Goal: Task Accomplishment & Management: Use online tool/utility

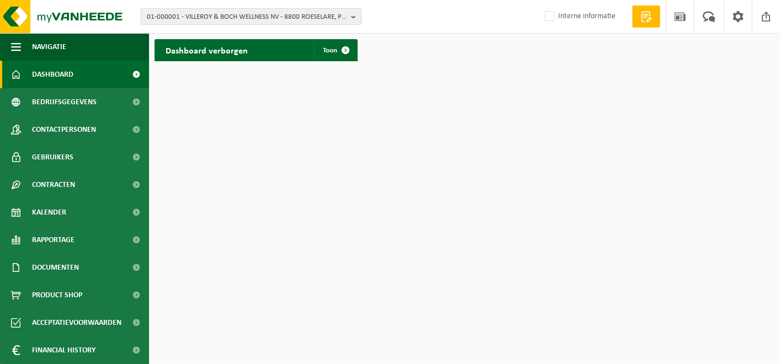
click at [239, 19] on span "01-000001 - VILLEROY & BOCH WELLNESS NV - 8800 ROESELARE, POPULIERSTRAAT 1" at bounding box center [247, 17] width 200 height 17
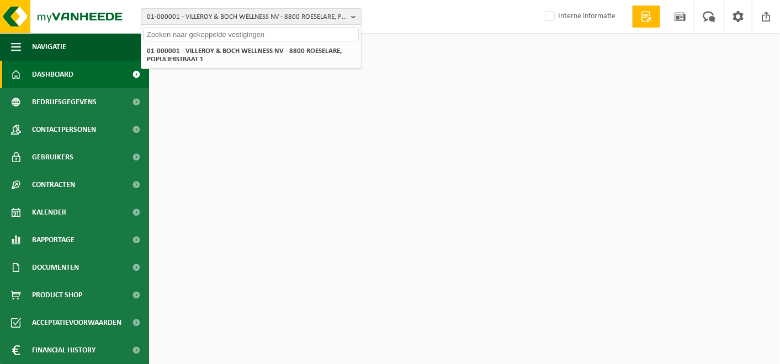
type input "n"
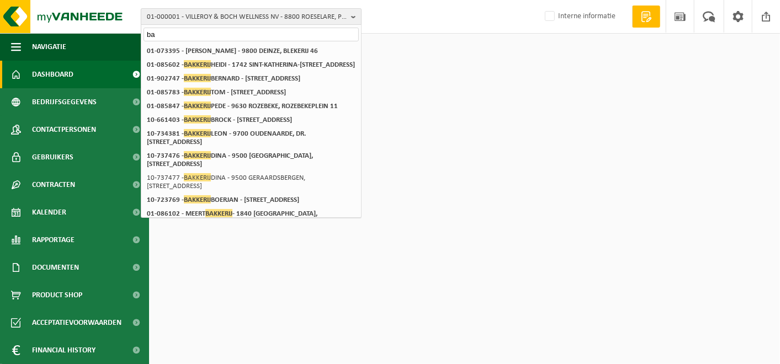
type input "b"
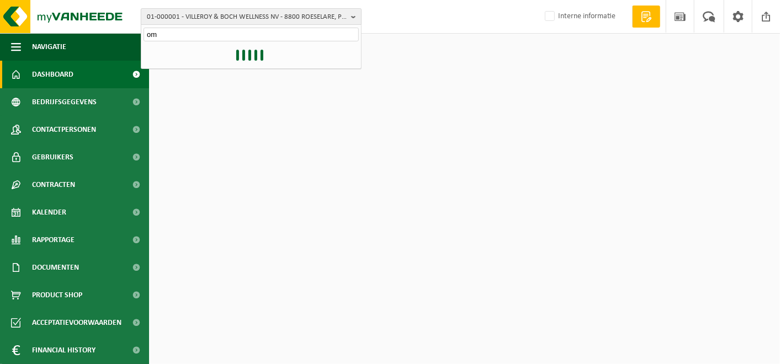
type input "o"
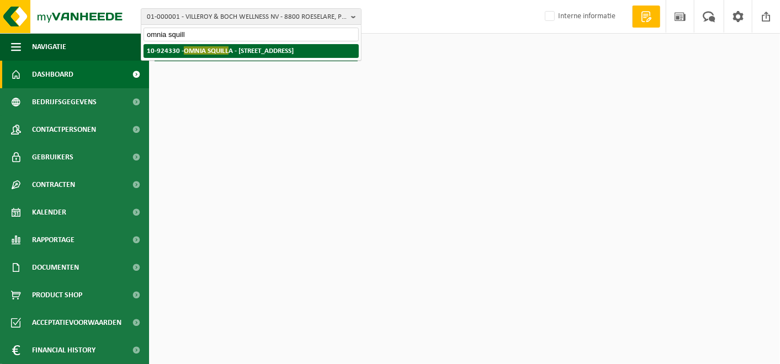
type input "omnia squill"
click at [185, 52] on span "OMNIA SQUILL" at bounding box center [206, 50] width 45 height 8
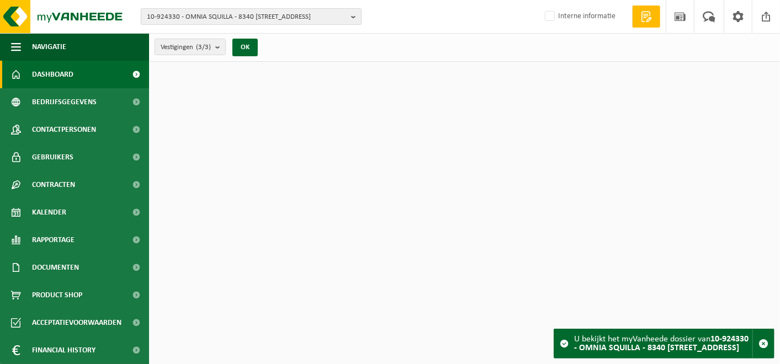
click at [184, 12] on span "10-924330 - OMNIA SQUILLA - 8340 [STREET_ADDRESS]" at bounding box center [247, 17] width 200 height 17
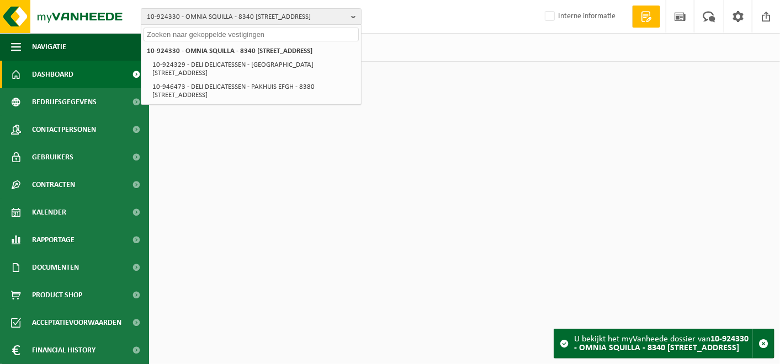
click at [184, 35] on input "text" at bounding box center [251, 35] width 215 height 14
click at [331, 140] on html "10-924330 - OMNIA SQUILLA - 8340 DAMME, SINT-JANSTRAAT 2 / A 10-924330 - OMNIA …" at bounding box center [390, 182] width 780 height 364
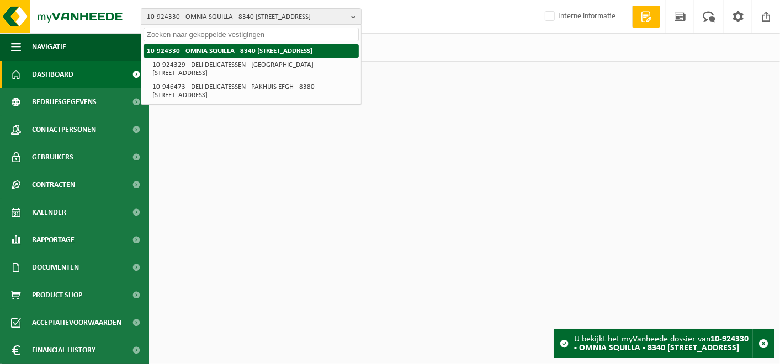
click at [235, 49] on strong "10-924330 - OMNIA SQUILLA - 8340 [STREET_ADDRESS]" at bounding box center [230, 50] width 166 height 7
click at [183, 54] on strong "10-924330 - OMNIA SQUILLA - 8340 [STREET_ADDRESS]" at bounding box center [230, 50] width 166 height 7
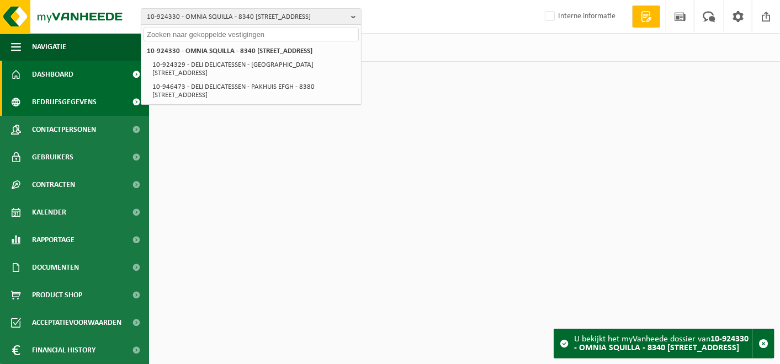
click at [45, 107] on span "Bedrijfsgegevens" at bounding box center [64, 102] width 65 height 28
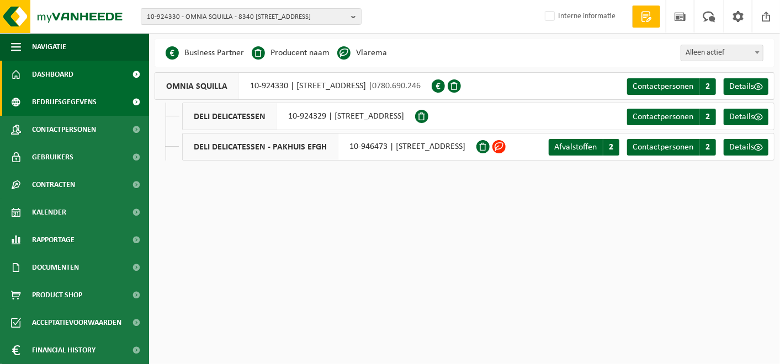
click at [58, 67] on span "Dashboard" at bounding box center [52, 75] width 41 height 28
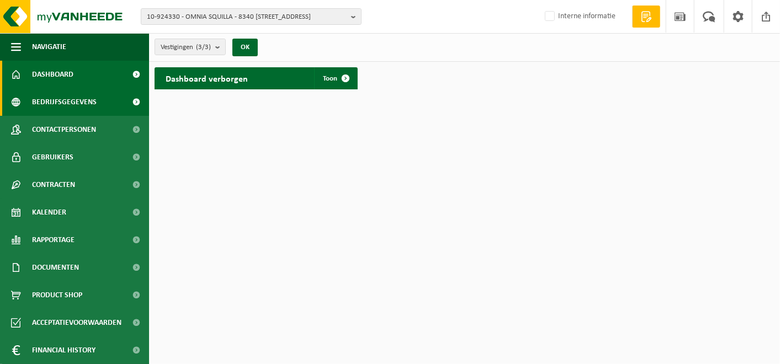
click at [78, 93] on span "Bedrijfsgegevens" at bounding box center [64, 102] width 65 height 28
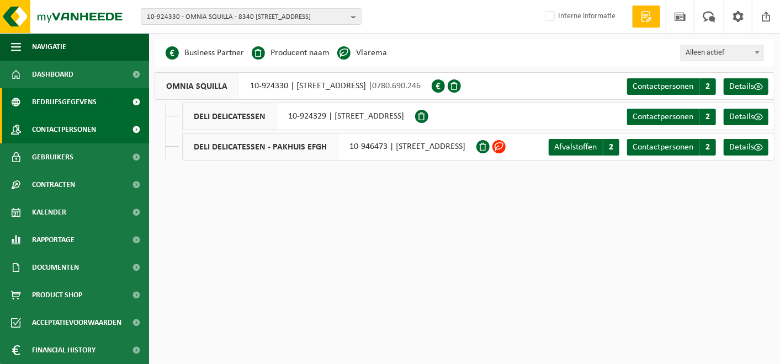
click at [83, 137] on span "Contactpersonen" at bounding box center [64, 130] width 64 height 28
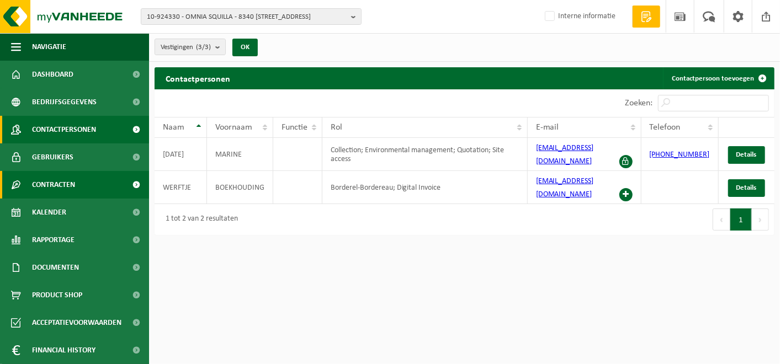
click at [58, 189] on span "Contracten" at bounding box center [53, 185] width 43 height 28
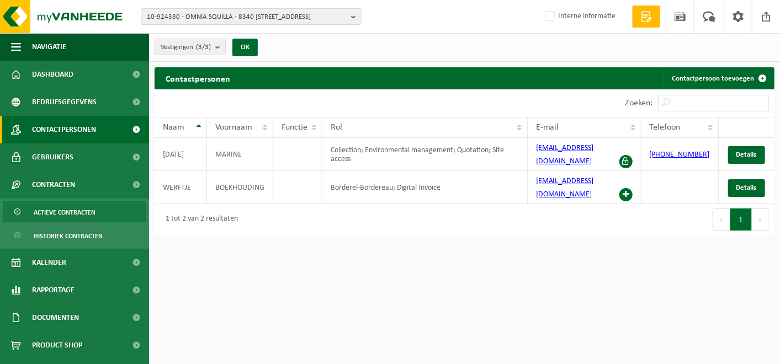
click at [55, 215] on span "Actieve contracten" at bounding box center [65, 212] width 62 height 21
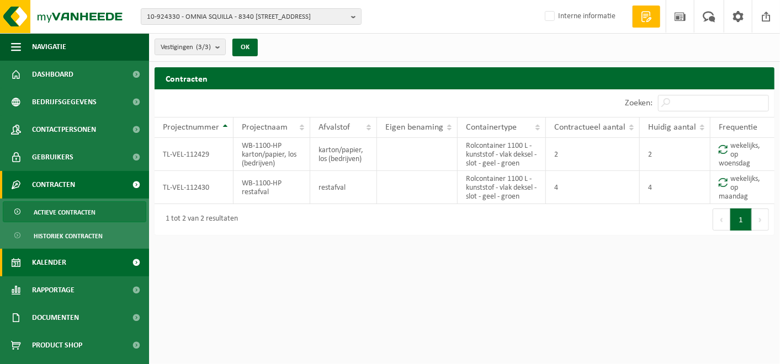
click at [60, 267] on span "Kalender" at bounding box center [49, 263] width 34 height 28
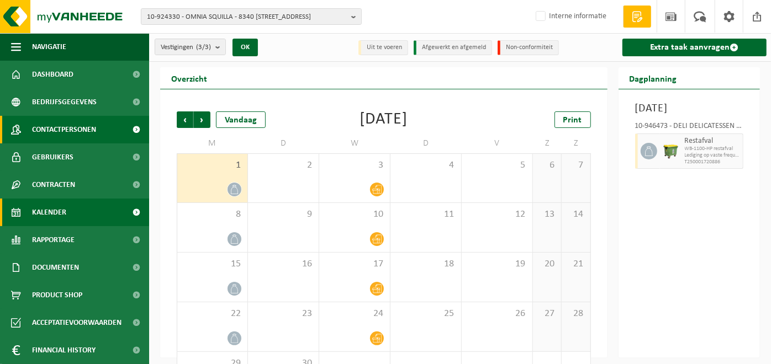
scroll to position [27, 0]
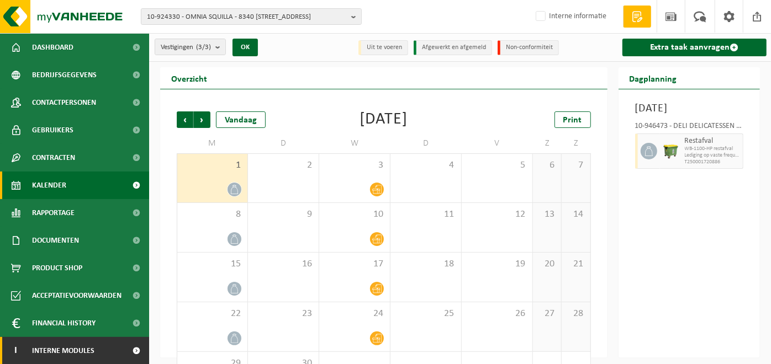
click at [55, 347] on span "Interne modules" at bounding box center [63, 351] width 62 height 28
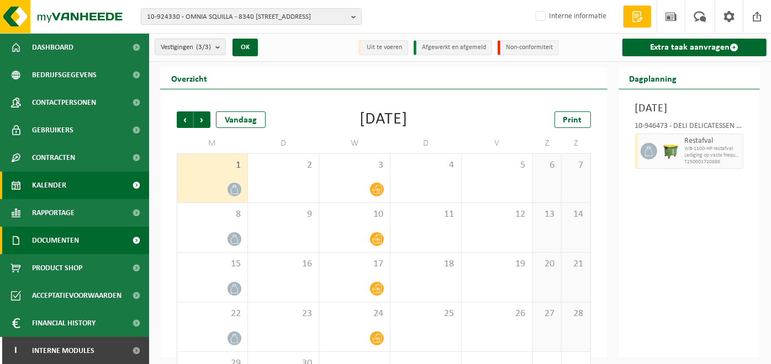
scroll to position [193, 0]
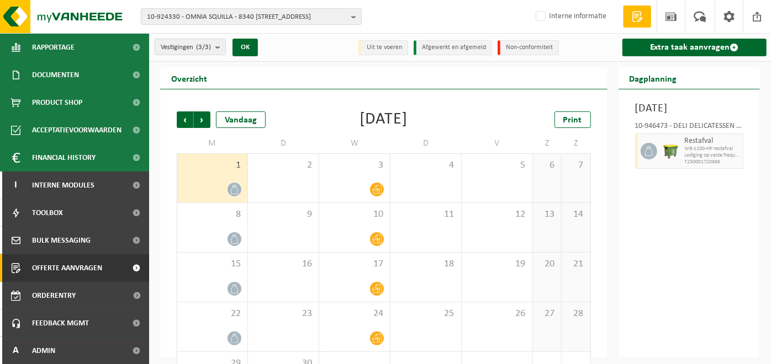
click at [59, 266] on span "Offerte aanvragen" at bounding box center [67, 268] width 70 height 28
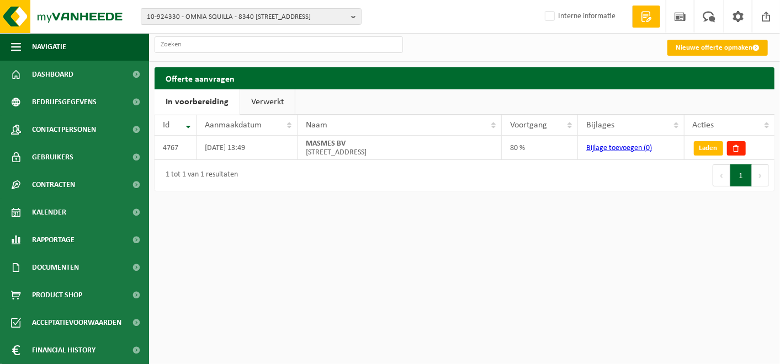
click at [721, 53] on link "Nieuwe offerte opmaken" at bounding box center [717, 48] width 100 height 16
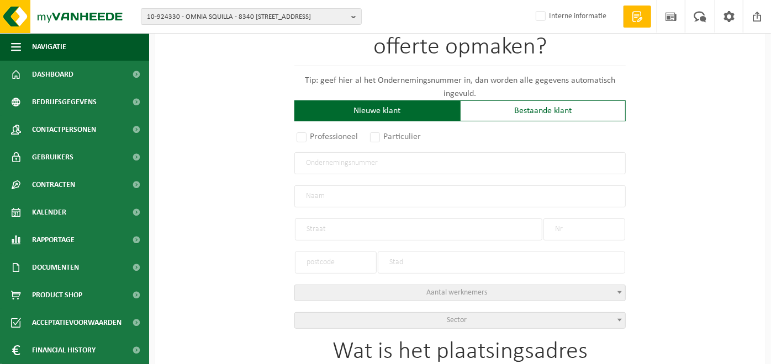
scroll to position [126, 0]
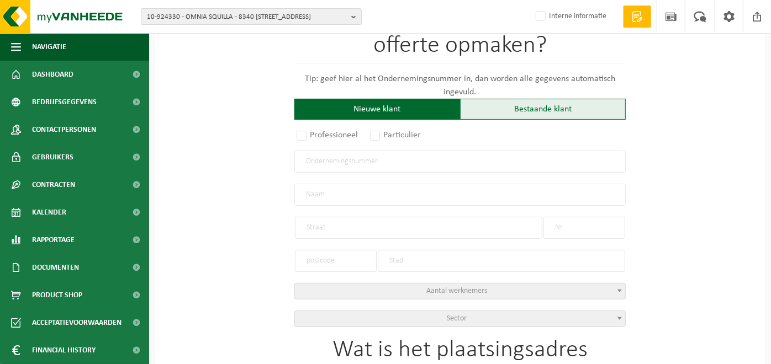
click at [550, 105] on div "Bestaande klant" at bounding box center [543, 109] width 166 height 21
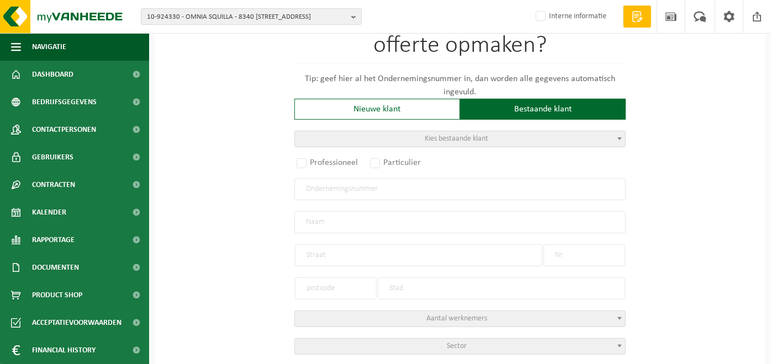
click at [415, 139] on span "Kies bestaande klant" at bounding box center [460, 138] width 330 height 15
type input "10-9"
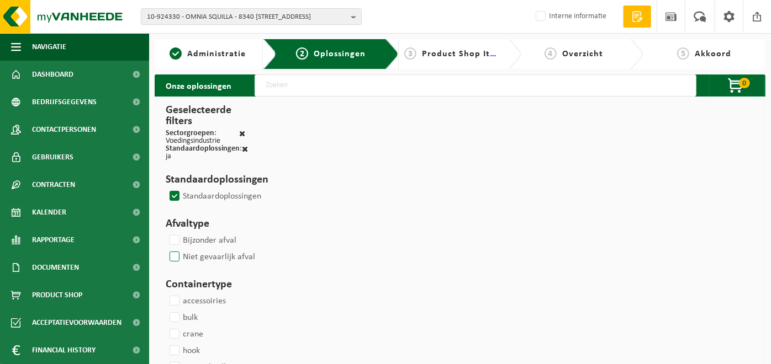
select select
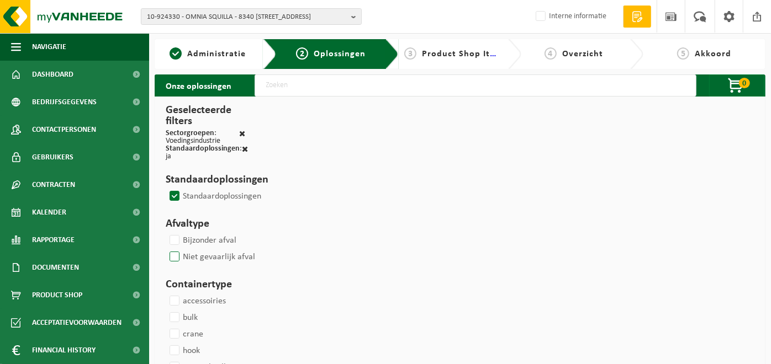
select select
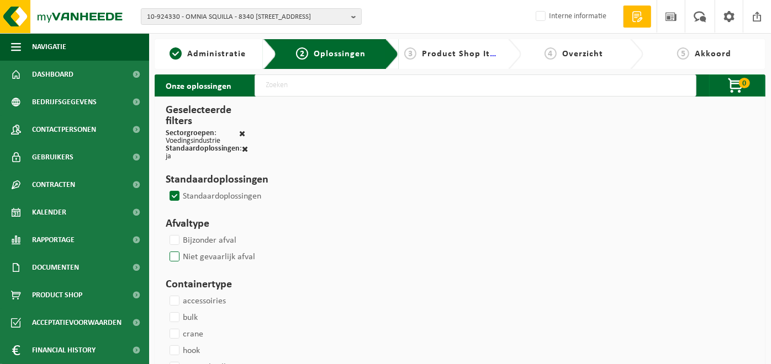
select select
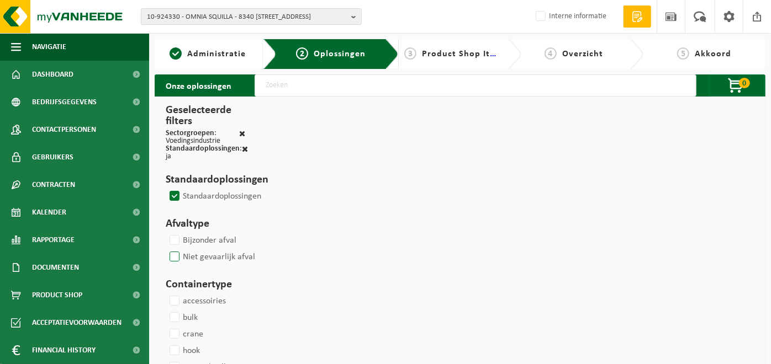
select select
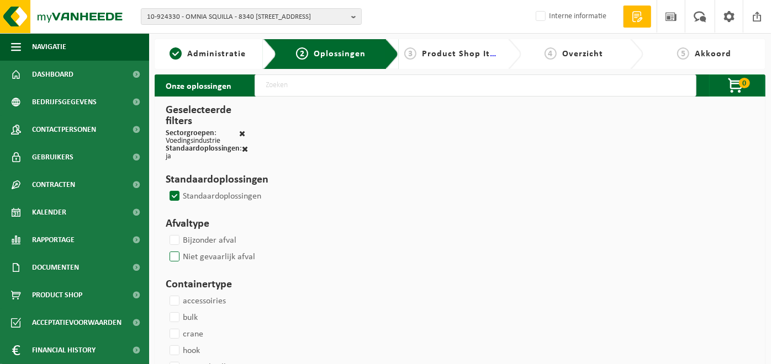
select select
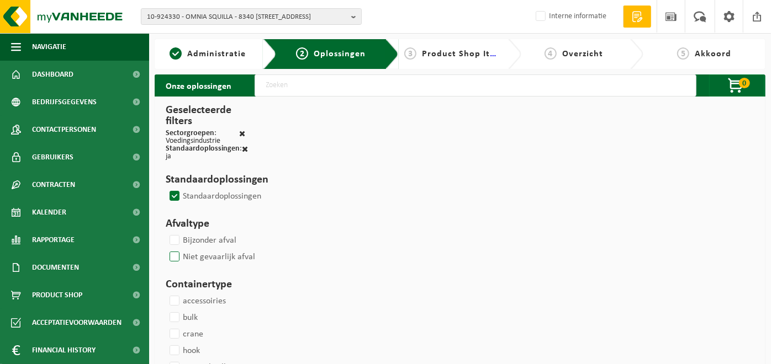
select select
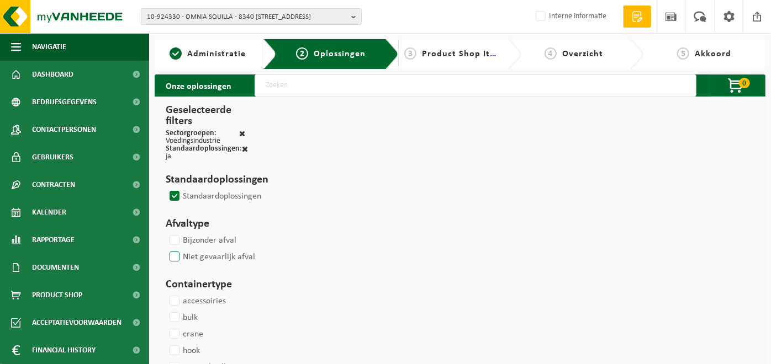
select select
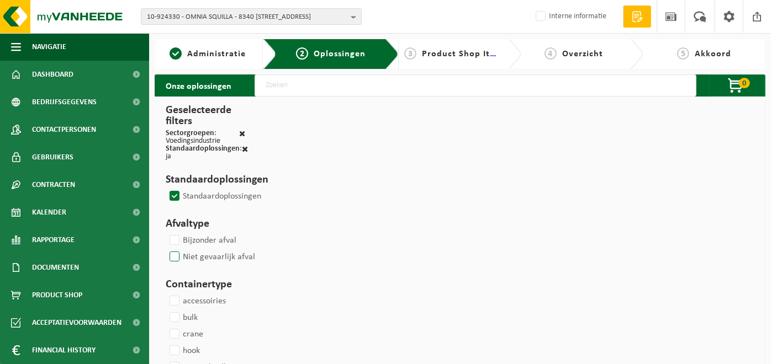
select select
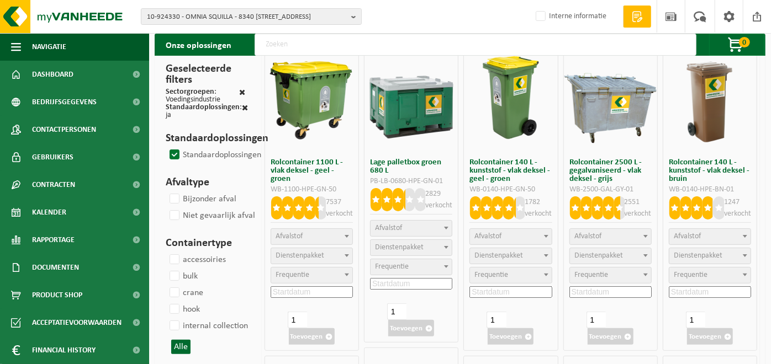
scroll to position [76, 0]
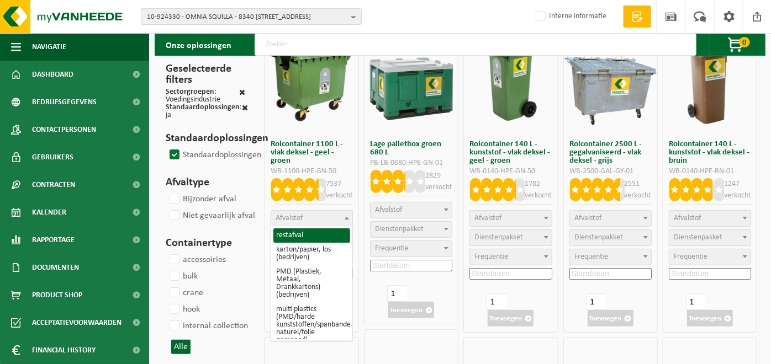
click at [323, 218] on span "Afvalstof" at bounding box center [311, 218] width 81 height 15
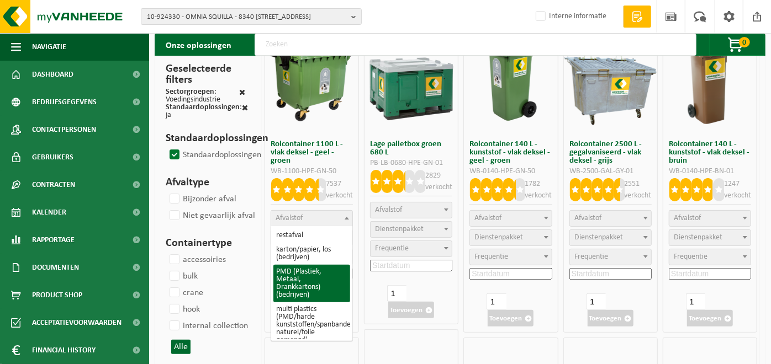
select select "964"
select select
select select "2"
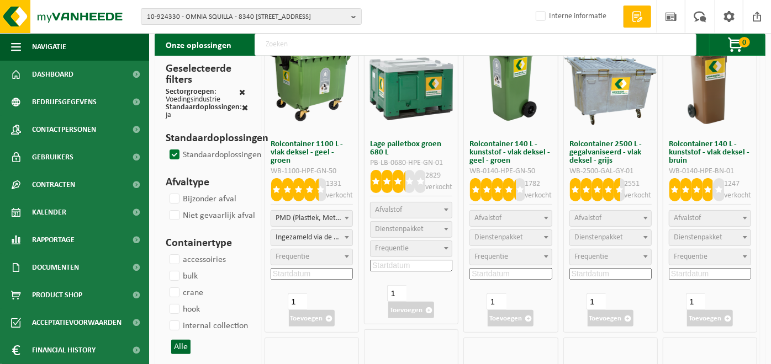
click at [303, 255] on span "Frequentie" at bounding box center [292, 257] width 34 height 8
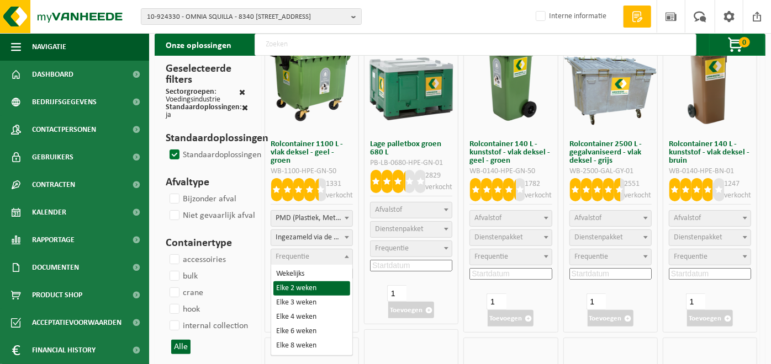
select select "11"
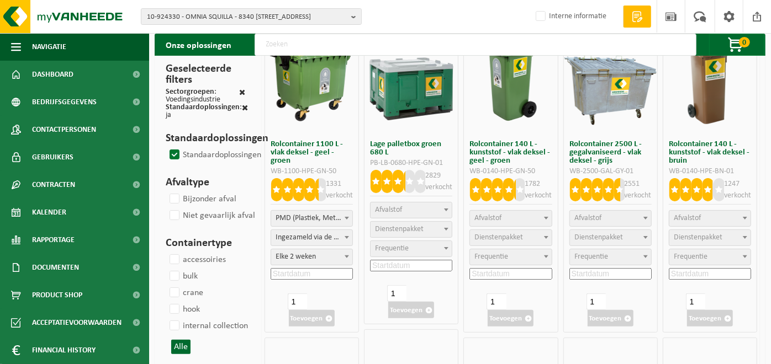
click at [310, 273] on input at bounding box center [311, 274] width 82 height 12
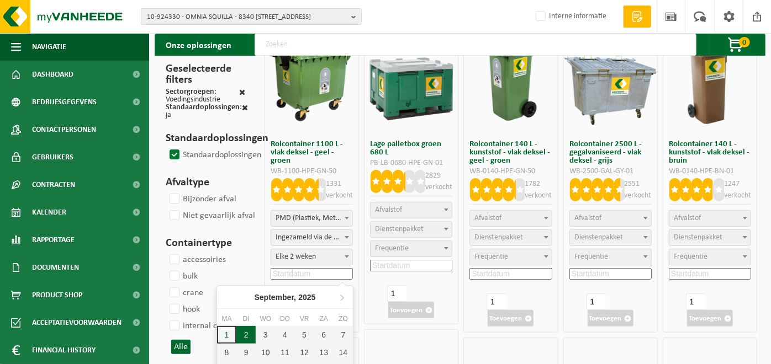
click at [244, 332] on div "2" at bounding box center [245, 335] width 19 height 18
type input "2025-09-02"
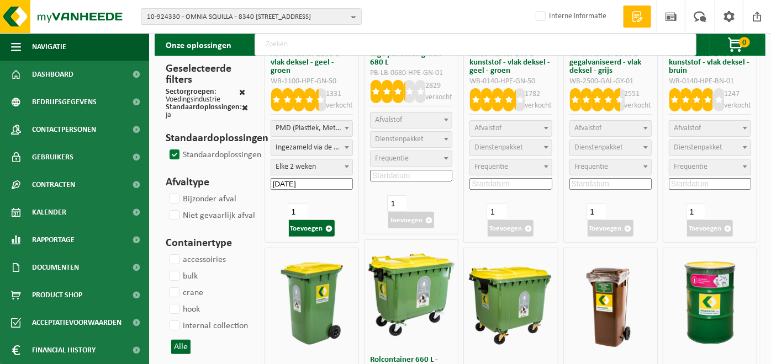
scroll to position [165, 0]
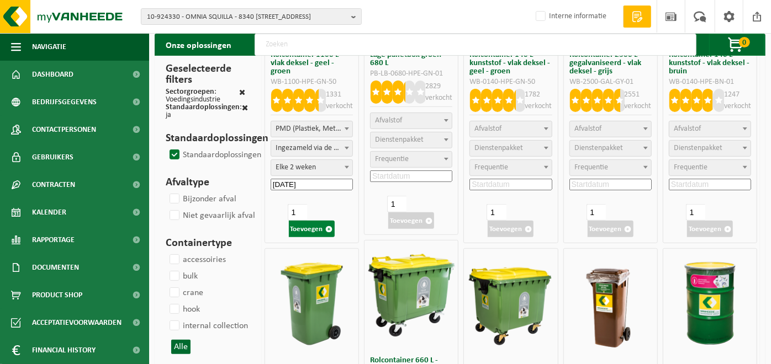
click at [315, 229] on button "Toevoegen" at bounding box center [312, 229] width 46 height 17
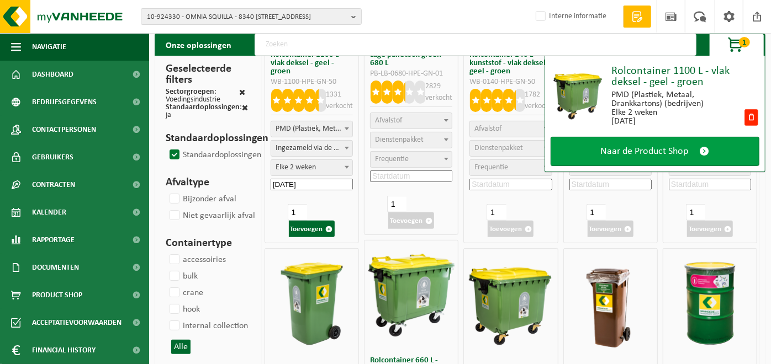
click at [666, 154] on span "Naar de Product Shop" at bounding box center [645, 152] width 88 height 12
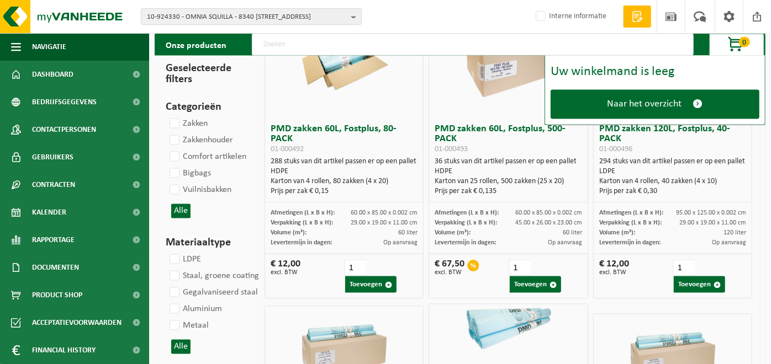
scroll to position [1214, 0]
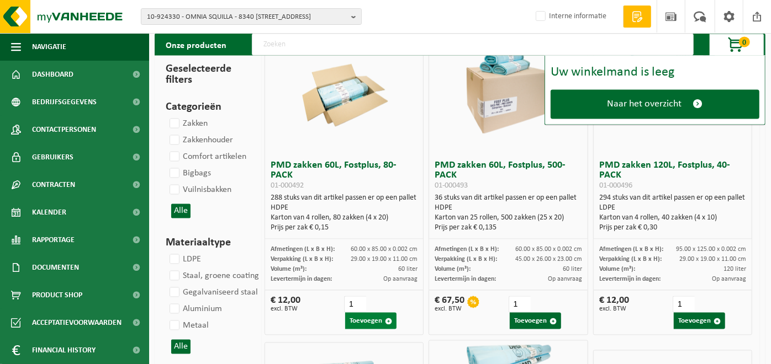
click at [368, 320] on button "Toevoegen" at bounding box center [370, 321] width 51 height 17
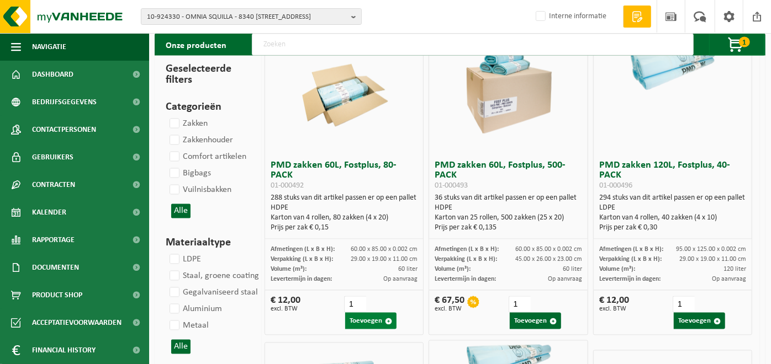
click at [374, 322] on button "Toevoegen" at bounding box center [370, 321] width 51 height 17
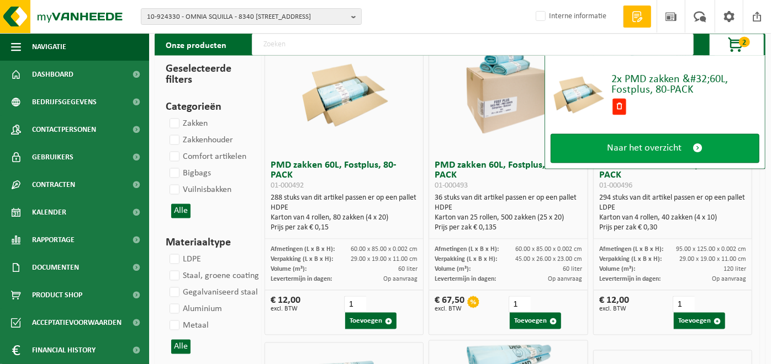
click at [636, 144] on span "Naar het overzicht" at bounding box center [644, 149] width 75 height 12
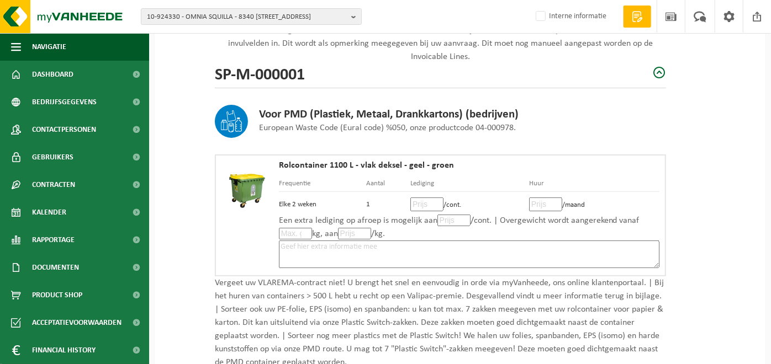
scroll to position [144, 0]
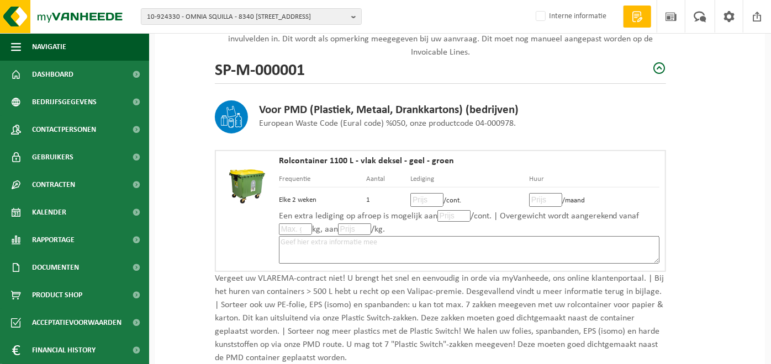
click at [543, 198] on input "number" at bounding box center [545, 200] width 33 height 14
click at [535, 203] on input "number" at bounding box center [545, 200] width 33 height 14
type input "7.50"
click at [363, 242] on textarea at bounding box center [469, 250] width 380 height 28
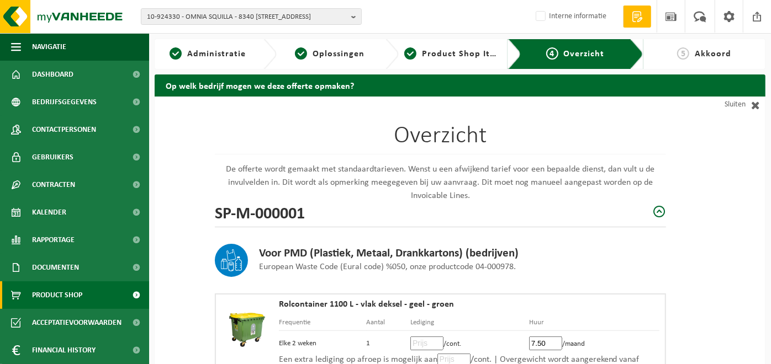
scroll to position [27, 0]
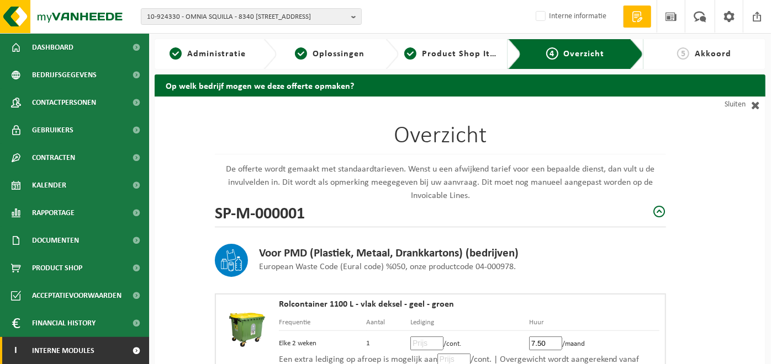
click at [59, 346] on span "Interne modules" at bounding box center [63, 351] width 62 height 28
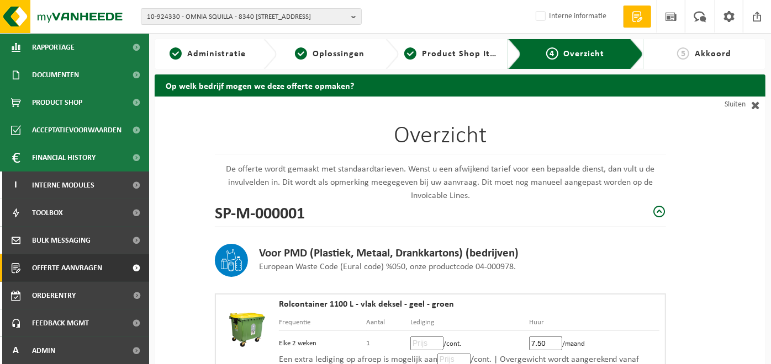
click at [52, 263] on span "Offerte aanvragen" at bounding box center [67, 268] width 70 height 28
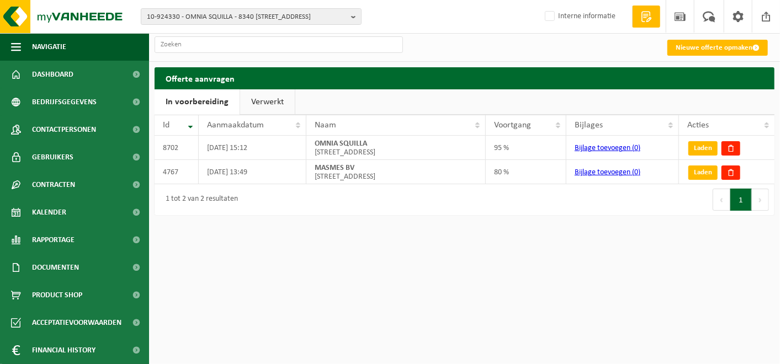
click at [263, 94] on link "Verwerkt" at bounding box center [267, 101] width 55 height 25
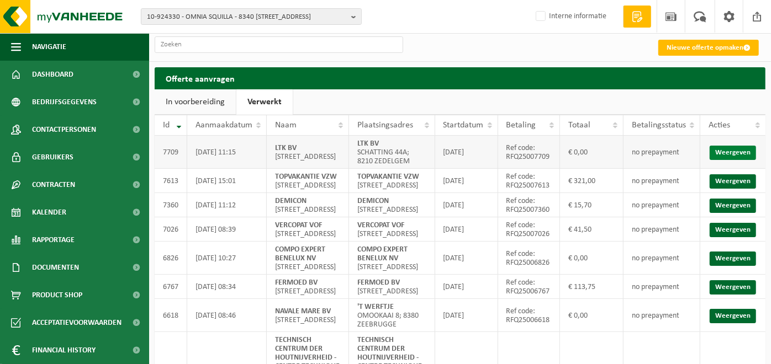
click at [736, 150] on link "Weergeven" at bounding box center [732, 153] width 46 height 14
click at [191, 108] on link "In voorbereiding" at bounding box center [195, 101] width 81 height 25
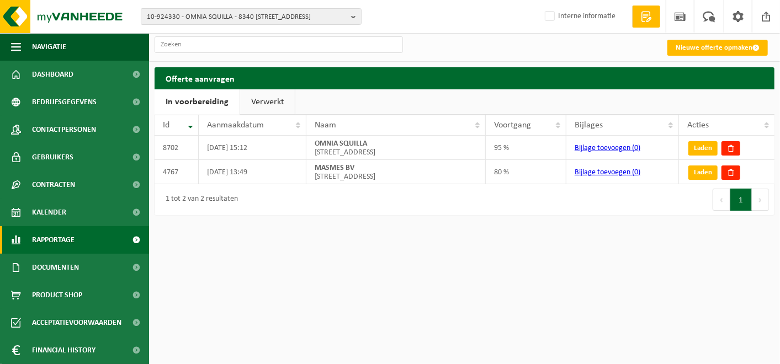
scroll to position [193, 0]
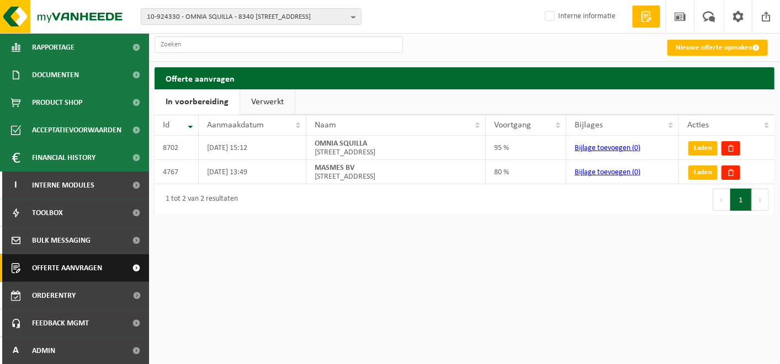
click at [54, 269] on span "Offerte aanvragen" at bounding box center [67, 268] width 70 height 28
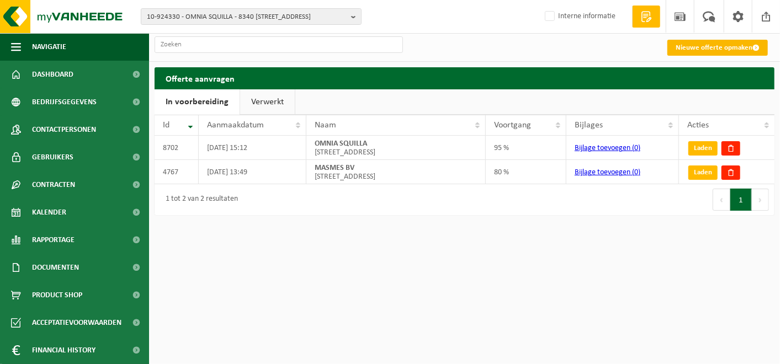
click at [712, 51] on link "Nieuwe offerte opmaken" at bounding box center [717, 48] width 100 height 16
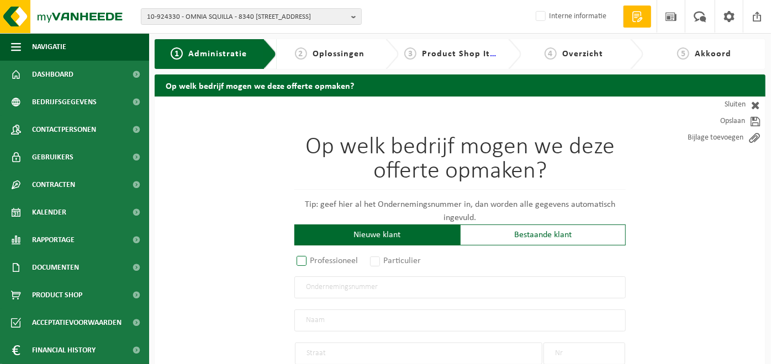
click at [301, 260] on label "Professioneel" at bounding box center [327, 260] width 67 height 15
click at [312, 260] on input "Professioneel" at bounding box center [315, 261] width 7 height 7
radio input "true"
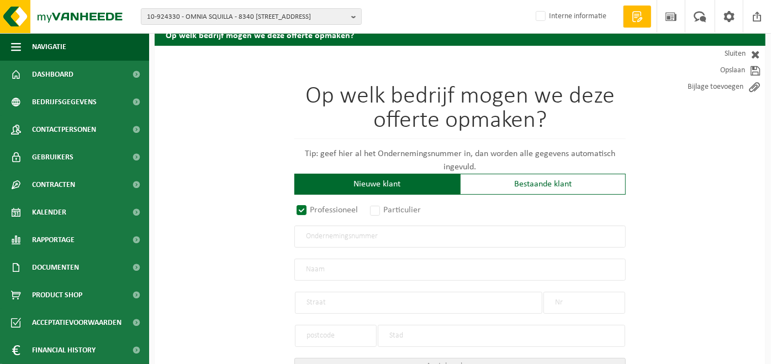
scroll to position [51, 0]
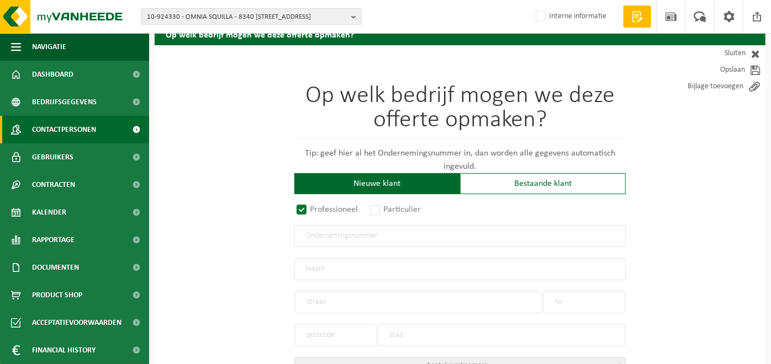
click at [51, 124] on span "Contactpersonen" at bounding box center [64, 130] width 64 height 28
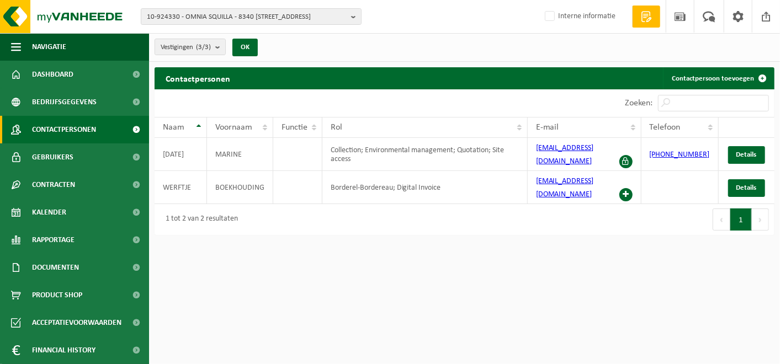
drag, startPoint x: 651, startPoint y: 20, endPoint x: 575, endPoint y: 53, distance: 82.6
click at [575, 53] on div "Vestigingen (3/3) Alles selecteren Alles deselecteren Actieve selecteren OMNIA …" at bounding box center [464, 47] width 631 height 29
click at [643, 19] on span at bounding box center [646, 16] width 17 height 11
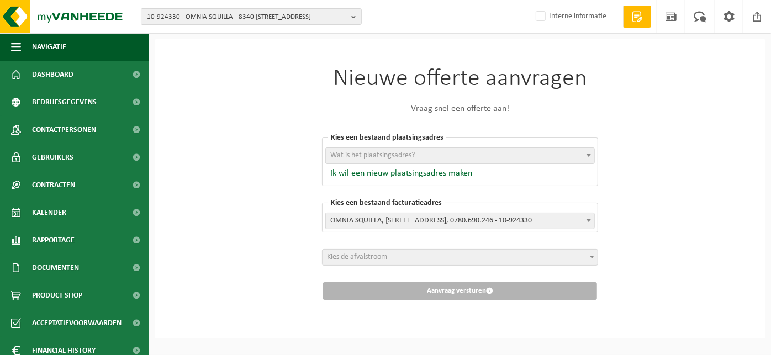
click at [368, 153] on span "Wat is het plaatsingsadres?" at bounding box center [372, 155] width 84 height 8
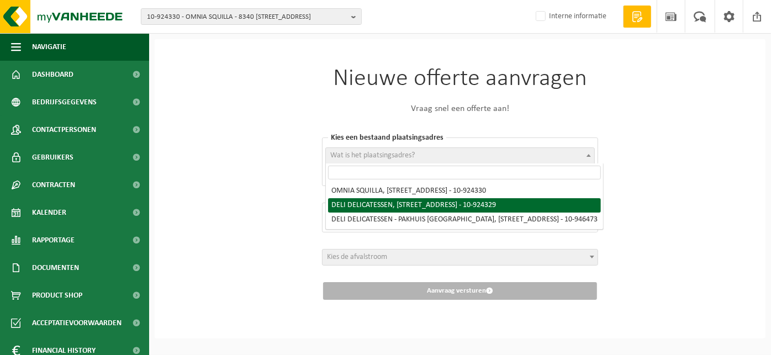
select select "132373"
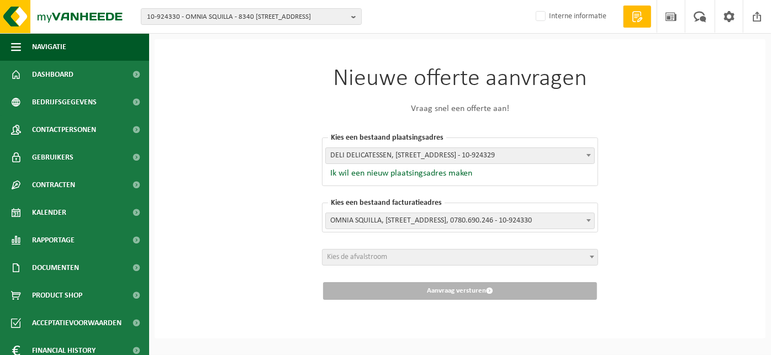
scroll to position [4, 0]
click at [376, 253] on span "Kies de afvalstroom" at bounding box center [357, 257] width 60 height 8
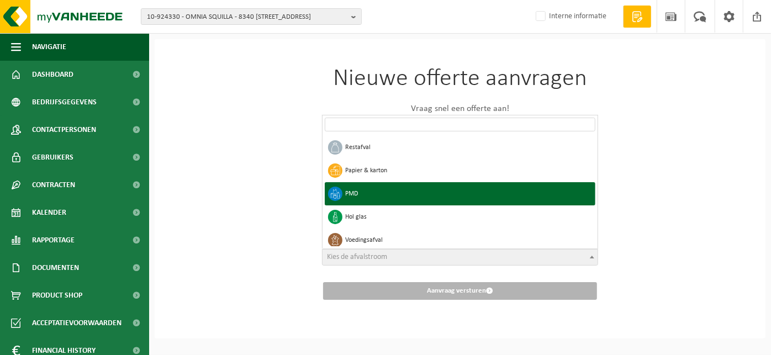
select select "5"
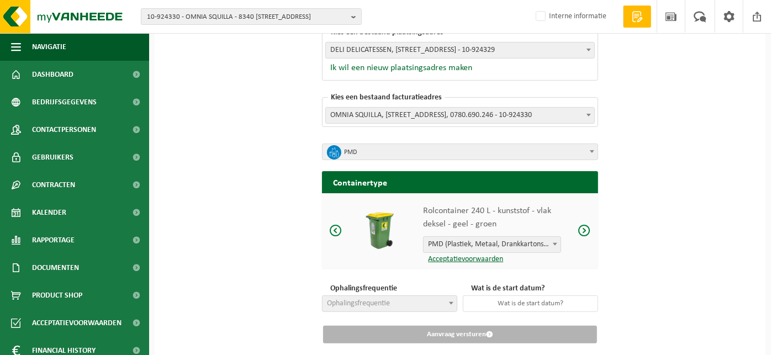
scroll to position [125, 0]
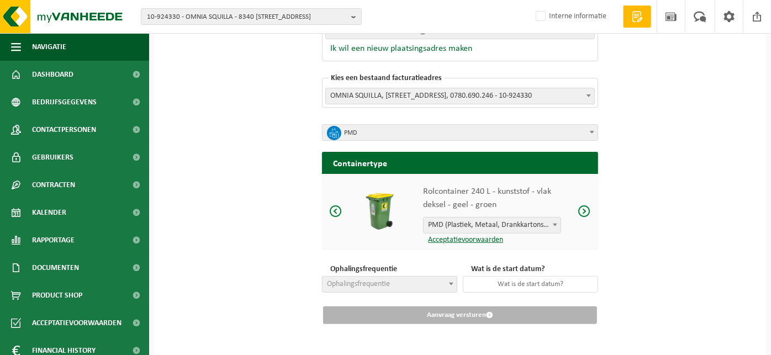
click at [396, 284] on span "Ophalingsfrequentie" at bounding box center [389, 284] width 134 height 15
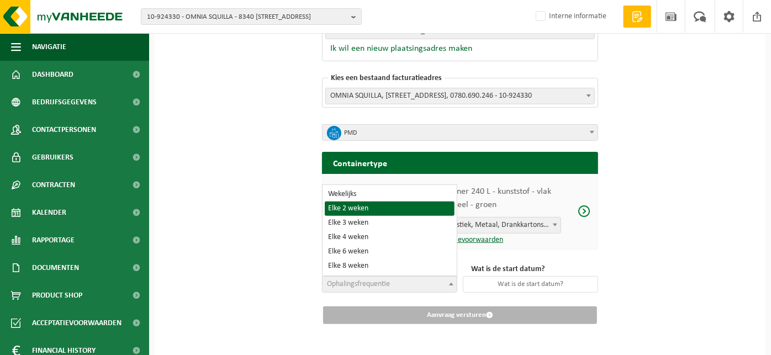
select select "11"
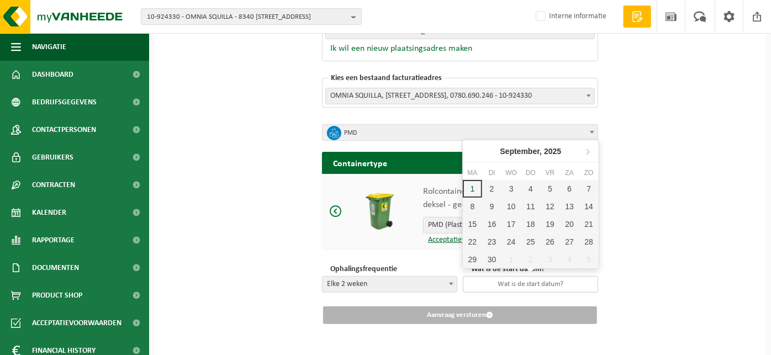
click at [517, 281] on input "text" at bounding box center [530, 284] width 135 height 17
click at [494, 224] on div "16" at bounding box center [491, 224] width 19 height 18
type input "[DATE]"
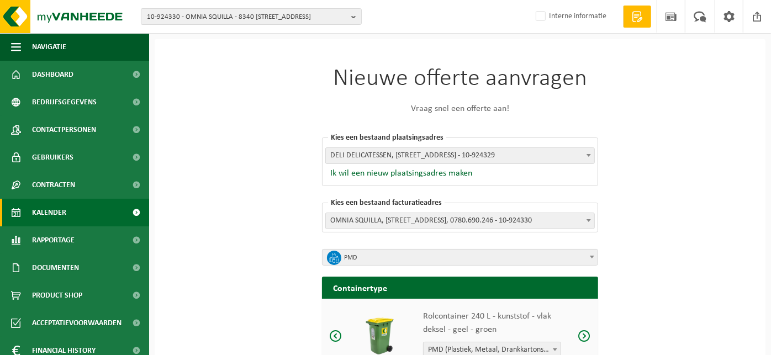
scroll to position [36, 0]
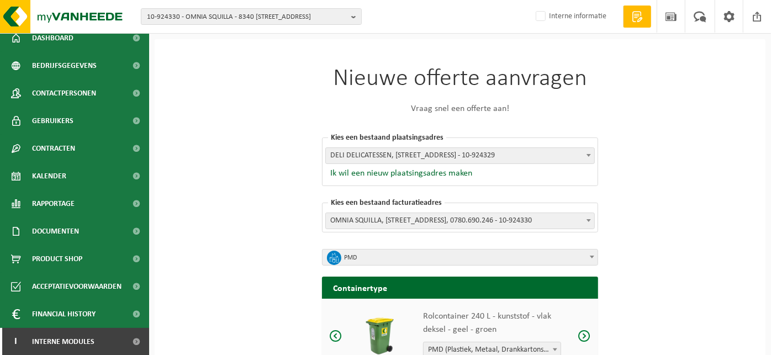
click at [215, 25] on div "10-924330 - OMNIA SQUILLA - 8340 DAMME, [GEOGRAPHIC_DATA] / A 10-924330 - [GEOG…" at bounding box center [385, 17] width 771 height 34
click at [203, 22] on span "10-924330 - OMNIA SQUILLA - 8340 [STREET_ADDRESS]" at bounding box center [247, 17] width 200 height 17
type input "AZ delta"
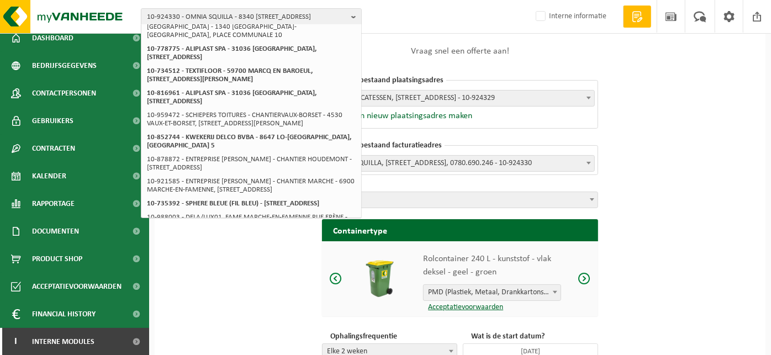
scroll to position [0, 0]
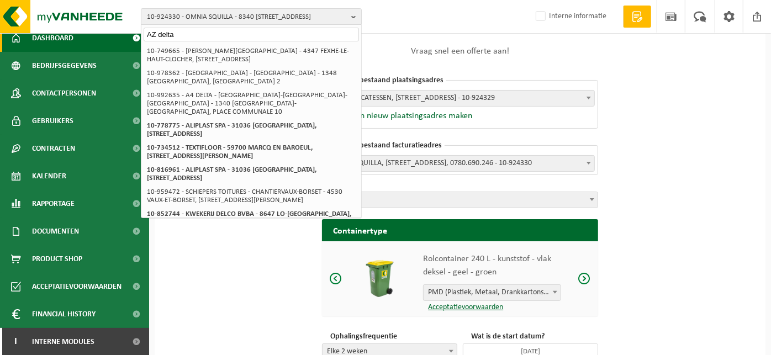
drag, startPoint x: 185, startPoint y: 35, endPoint x: 134, endPoint y: 36, distance: 51.9
click at [134, 36] on div "10-924330 - OMNIA SQUILLA - 8340 DAMME, [GEOGRAPHIC_DATA] / A AZ delta 10-92433…" at bounding box center [385, 118] width 771 height 350
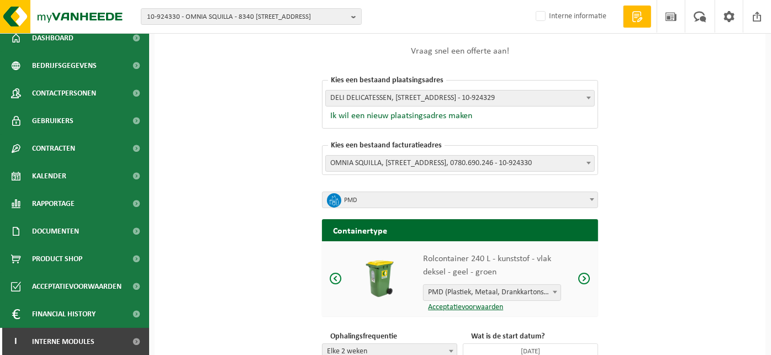
click at [195, 7] on div "10-924330 - OMNIA SQUILLA - 8340 DAMME, [GEOGRAPHIC_DATA] / A 10-924330 - [GEOG…" at bounding box center [385, 17] width 771 height 34
click at [179, 18] on span "10-924330 - OMNIA SQUILLA - 8340 [STREET_ADDRESS]" at bounding box center [247, 17] width 200 height 17
type input "VOLVO"
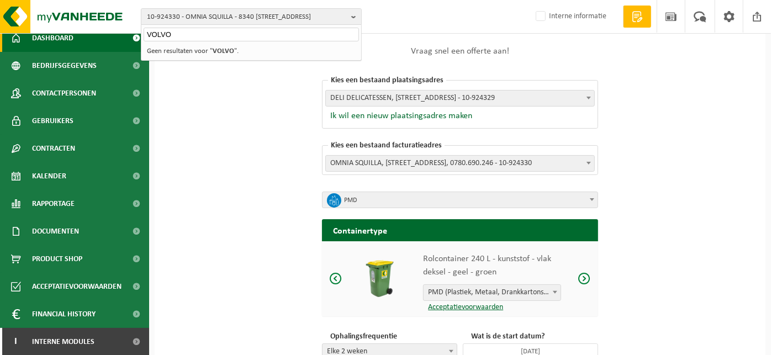
drag, startPoint x: 179, startPoint y: 32, endPoint x: 112, endPoint y: 46, distance: 69.4
click at [112, 46] on div "10-924330 - OMNIA SQUILLA - 8340 DAMME, [GEOGRAPHIC_DATA] / A VOLVO 10-924330 -…" at bounding box center [385, 118] width 771 height 350
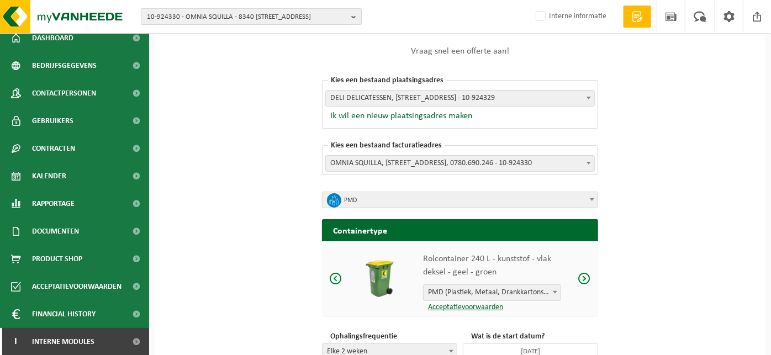
click at [173, 18] on span "10-924330 - OMNIA SQUILLA - 8340 [STREET_ADDRESS]" at bounding box center [247, 17] width 200 height 17
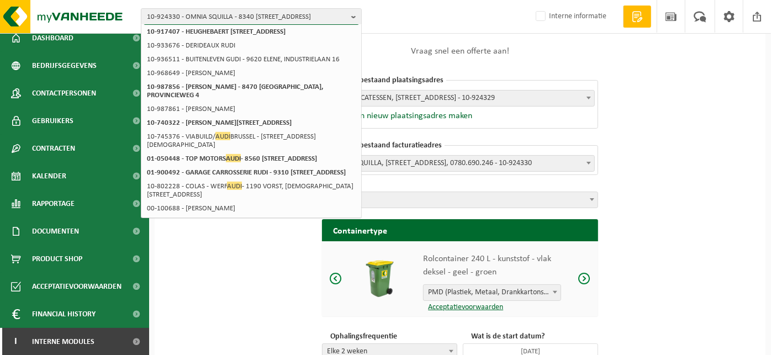
scroll to position [240, 0]
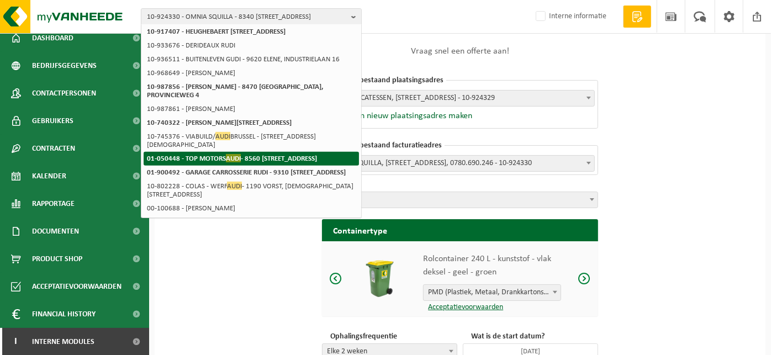
type input "Audi"
click at [216, 154] on strong "01-050448 - TOP MOTORS AUDI - 8560 [STREET_ADDRESS]" at bounding box center [232, 158] width 170 height 8
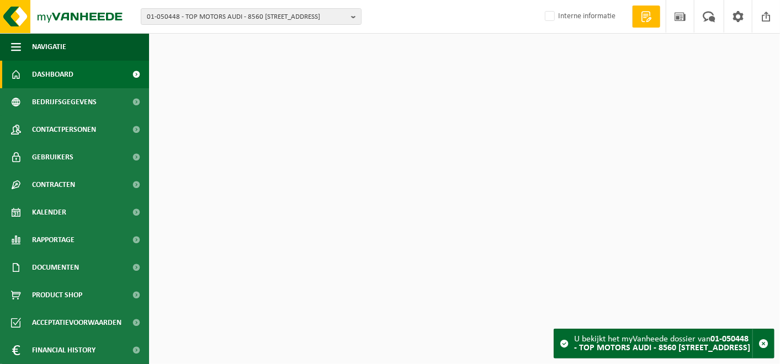
scroll to position [27, 0]
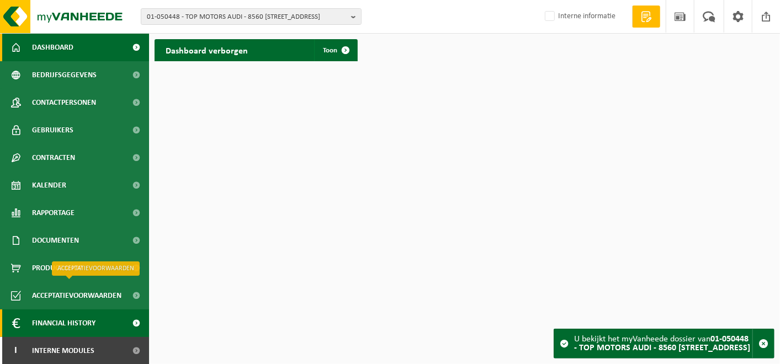
click at [57, 320] on span "Financial History" at bounding box center [63, 324] width 63 height 28
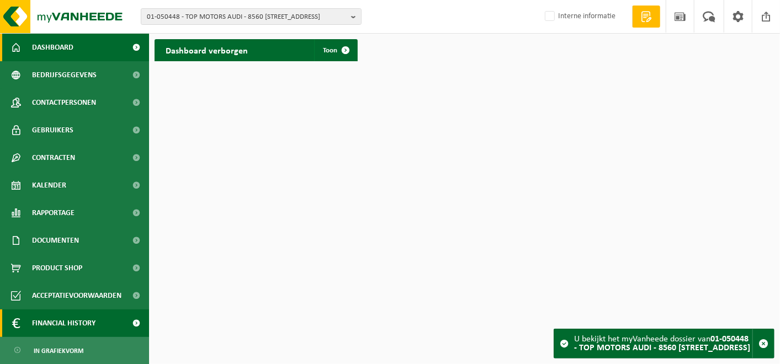
scroll to position [77, 0]
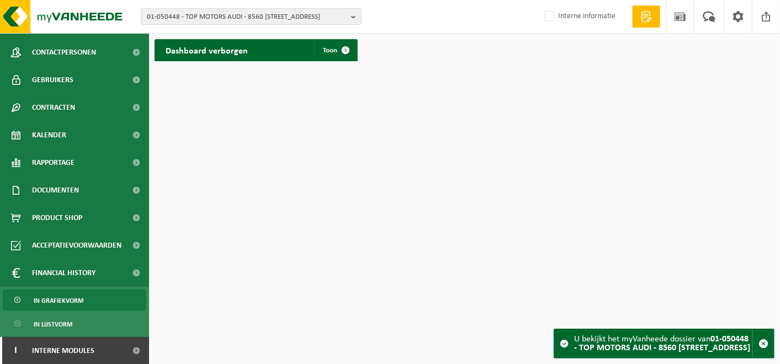
click span "In grafiekvorm"
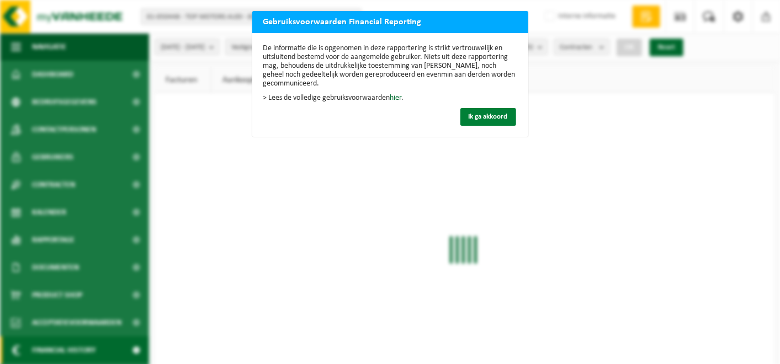
click at [484, 110] on button "Ik ga akkoord" at bounding box center [488, 117] width 56 height 18
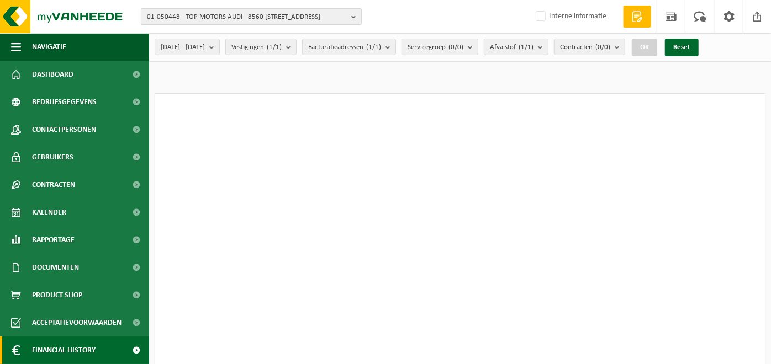
click at [256, 15] on span "01-050448 - TOP MOTORS AUDI - 8560 [STREET_ADDRESS]" at bounding box center [247, 17] width 200 height 17
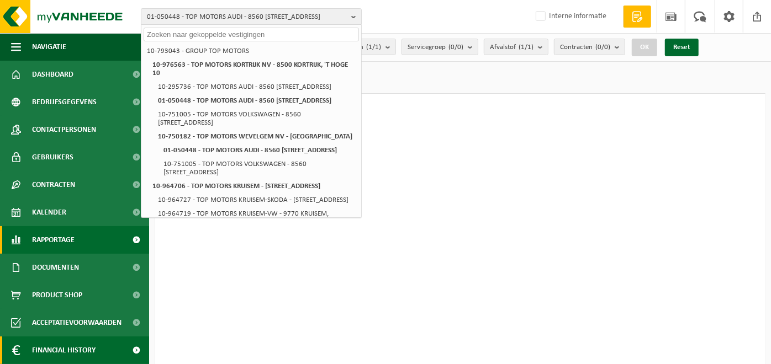
scroll to position [77, 0]
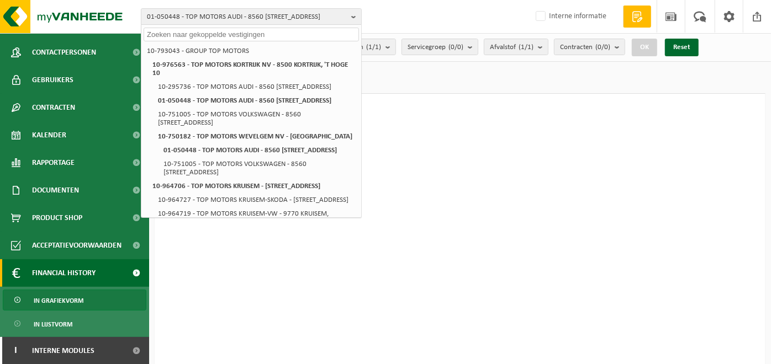
click at [74, 298] on span "In grafiekvorm" at bounding box center [59, 300] width 50 height 21
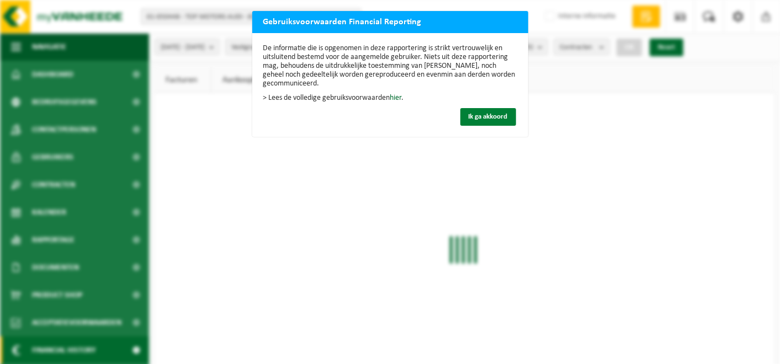
click at [469, 118] on span "Ik ga akkoord" at bounding box center [488, 116] width 39 height 7
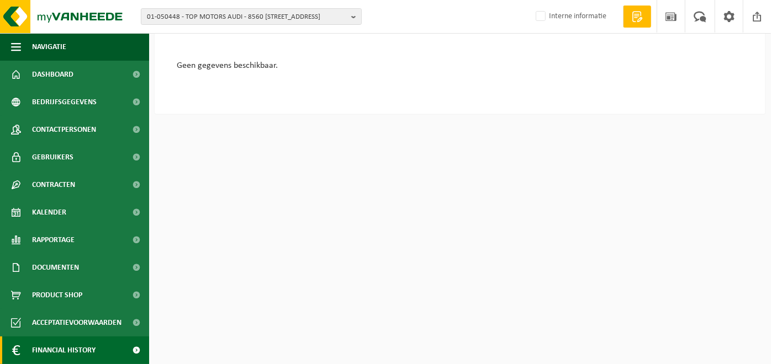
scroll to position [328, 0]
click at [223, 20] on span "01-050448 - TOP MOTORS AUDI - 8560 [STREET_ADDRESS]" at bounding box center [247, 17] width 200 height 17
click at [185, 37] on input "VPK" at bounding box center [251, 35] width 215 height 14
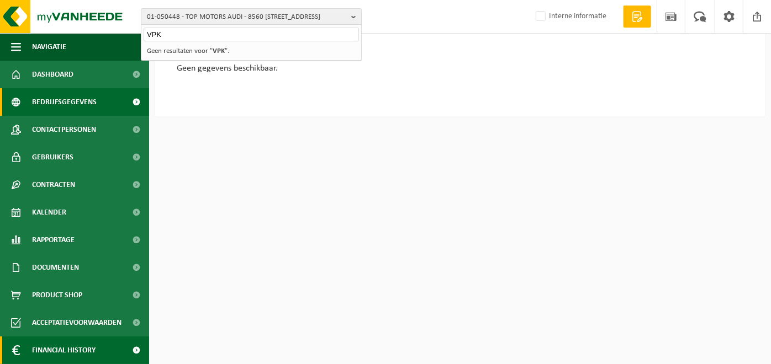
type input "VPK"
click at [62, 90] on span "Bedrijfsgegevens" at bounding box center [64, 102] width 65 height 28
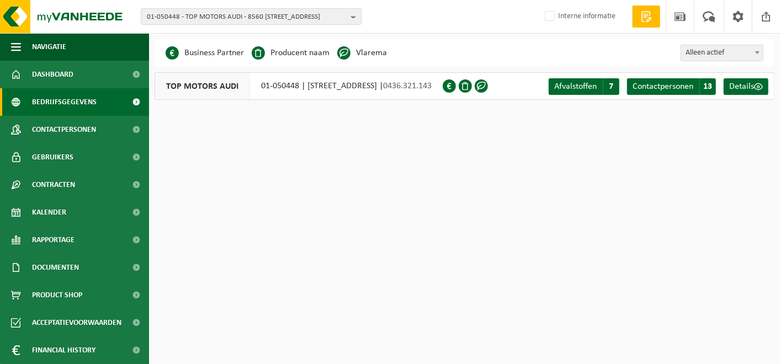
click at [215, 6] on div "01-050448 - TOP MOTORS AUDI - 8560 WEVELGEM, KORTRIJKSTRAAT 506 10-793043 - GRO…" at bounding box center [390, 17] width 780 height 34
click at [203, 14] on span "01-050448 - TOP MOTORS AUDI - 8560 [STREET_ADDRESS]" at bounding box center [247, 17] width 200 height 17
type input "VPK"
click at [179, 28] on div "VPK" at bounding box center [251, 33] width 220 height 17
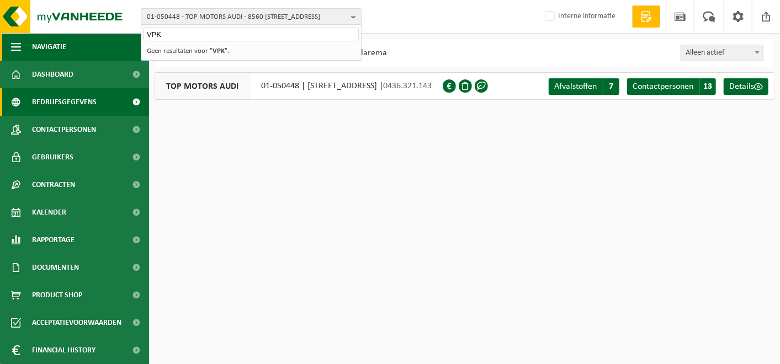
drag, startPoint x: 164, startPoint y: 33, endPoint x: 129, endPoint y: 33, distance: 34.8
click at [129, 33] on div "01-050448 - TOP MOTORS AUDI - 8560 WEVELGEM, KORTRIJKSTRAAT 506 VPK 10-793043 -…" at bounding box center [390, 58] width 780 height 116
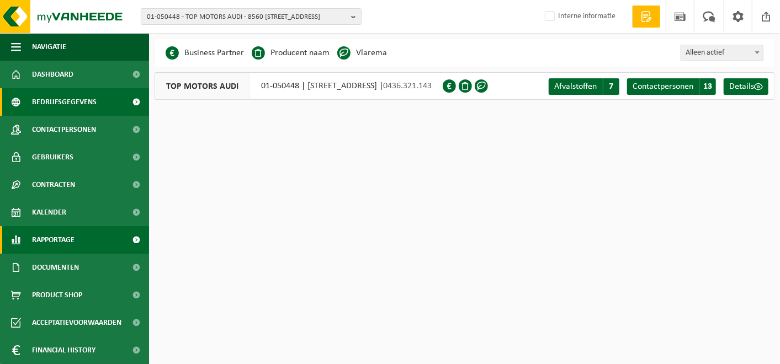
scroll to position [27, 0]
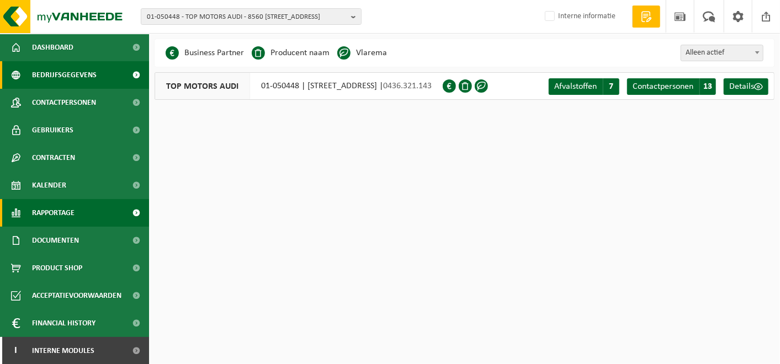
click at [57, 201] on span "Rapportage" at bounding box center [53, 213] width 43 height 28
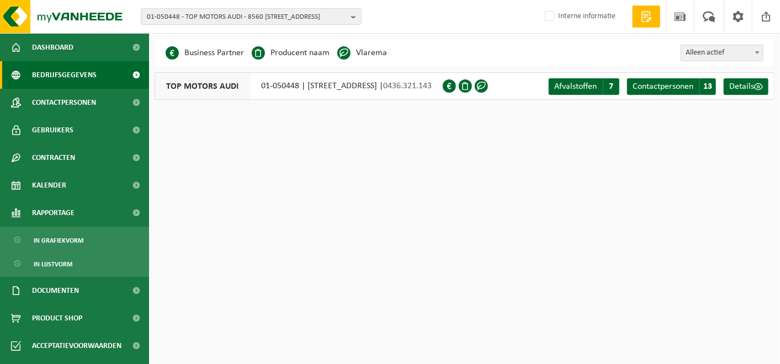
click at [95, 228] on ul "In grafiekvorm In lijstvorm" at bounding box center [74, 252] width 149 height 50
click at [65, 237] on span "In grafiekvorm" at bounding box center [59, 240] width 50 height 21
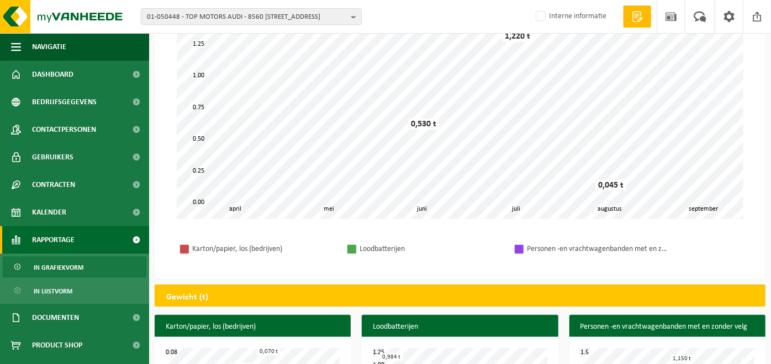
scroll to position [254, 0]
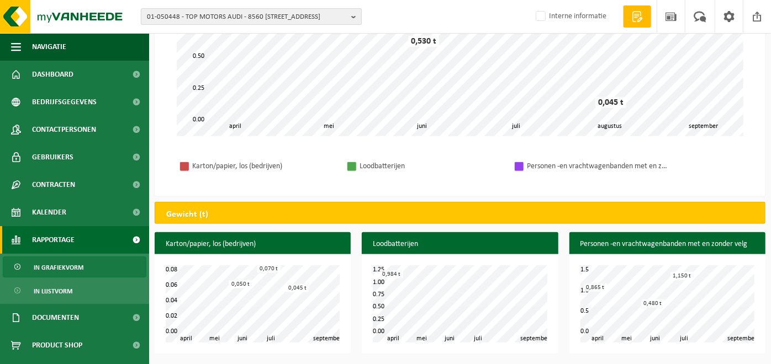
click at [198, 11] on span "01-050448 - TOP MOTORS AUDI - 8560 [STREET_ADDRESS]" at bounding box center [247, 17] width 200 height 17
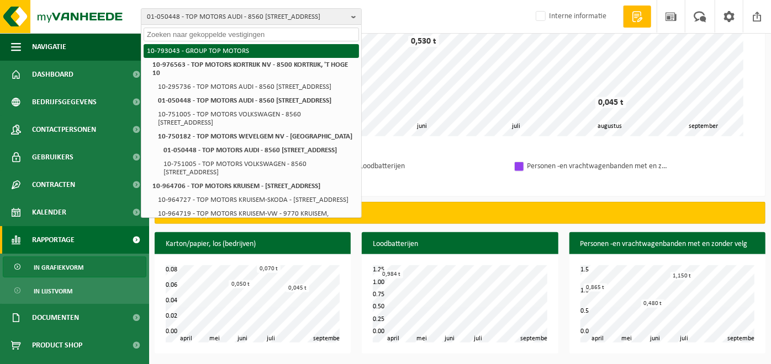
click at [188, 51] on li "10-793043 - GROUP TOP MOTORS" at bounding box center [251, 51] width 215 height 14
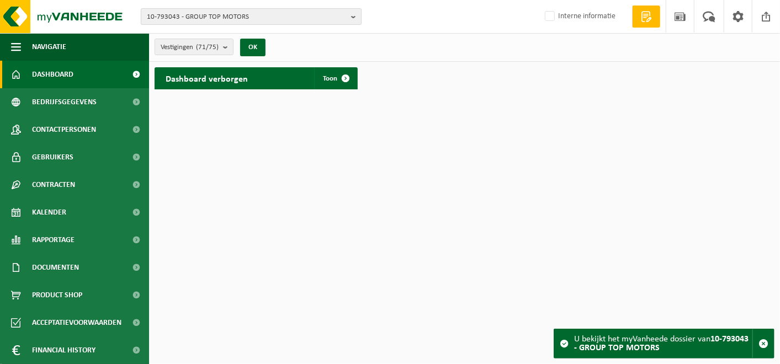
click at [204, 18] on span "10-793043 - GROUP TOP MOTORS" at bounding box center [247, 17] width 200 height 17
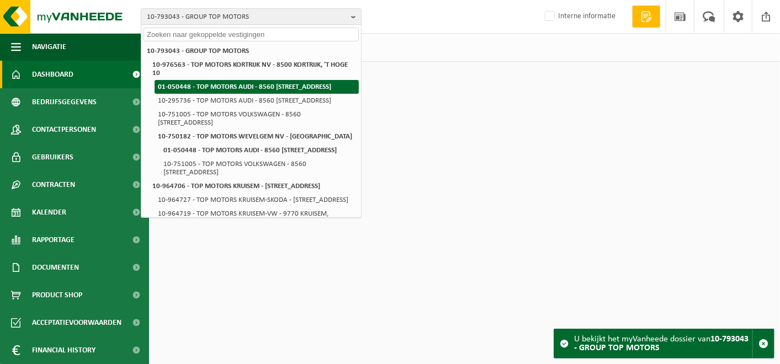
click at [193, 86] on strong "01-050448 - TOP MOTORS AUDI - 8560 [STREET_ADDRESS]" at bounding box center [244, 86] width 173 height 7
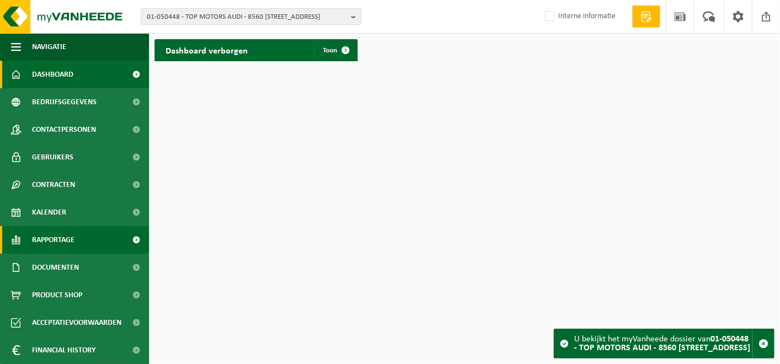
click at [68, 233] on span "Rapportage" at bounding box center [53, 240] width 43 height 28
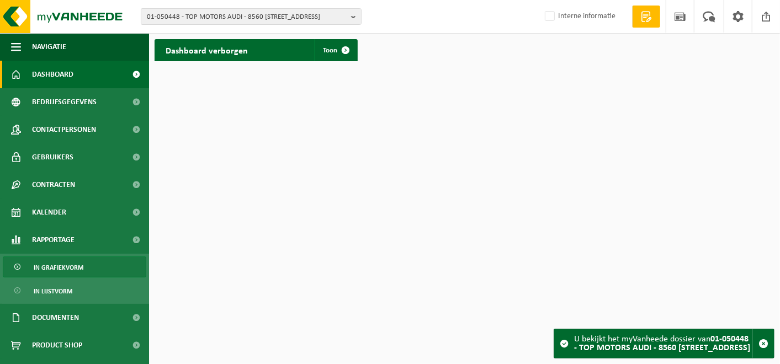
click at [55, 258] on span "In grafiekvorm" at bounding box center [59, 267] width 50 height 21
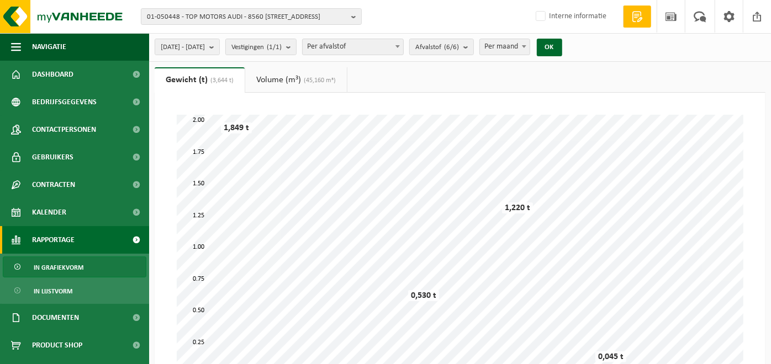
click at [367, 52] on span "Per afvalstof" at bounding box center [353, 46] width 100 height 15
click at [459, 48] on span "Afvalstof (6/6)" at bounding box center [437, 47] width 44 height 17
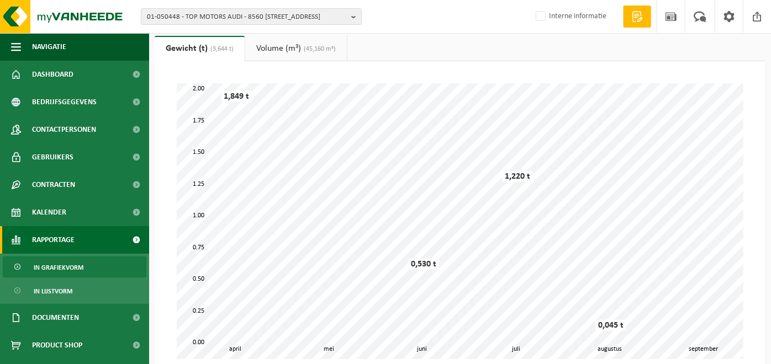
scroll to position [33, 0]
click at [315, 46] on span "(45,160 m³)" at bounding box center [318, 47] width 35 height 7
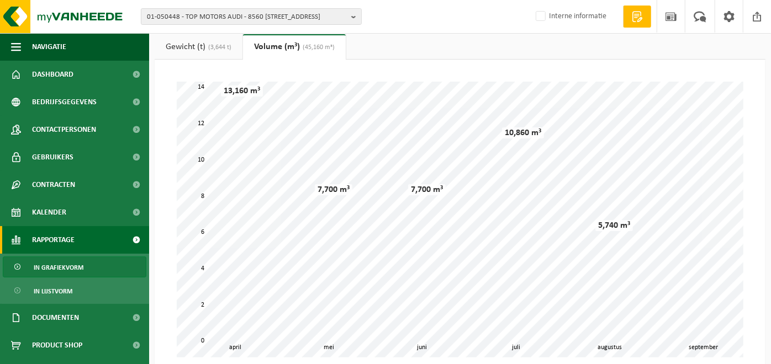
click at [203, 47] on link "Gewicht (t) (3,644 t)" at bounding box center [199, 46] width 88 height 25
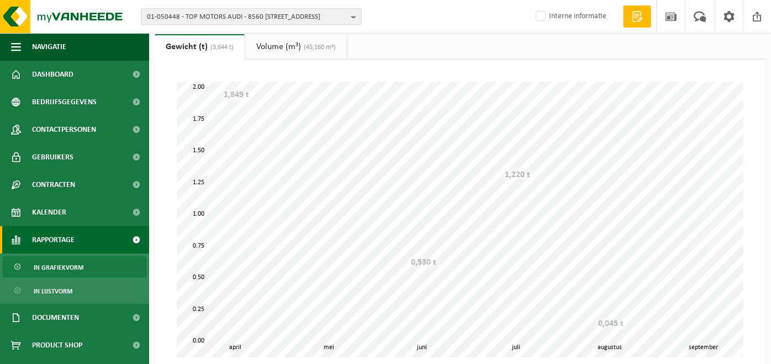
click at [302, 55] on link "Volume (m³) (45,160 m³)" at bounding box center [296, 46] width 102 height 25
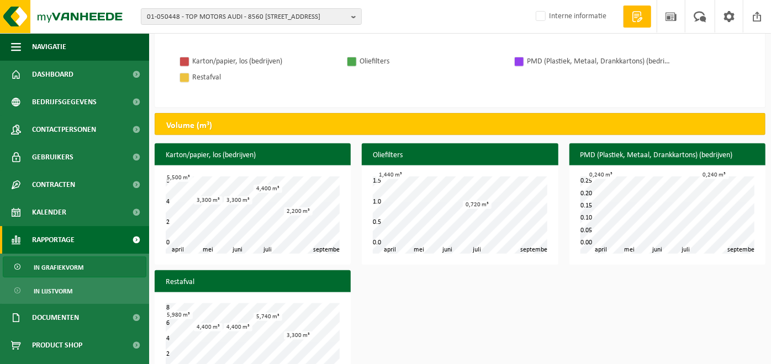
scroll to position [397, 0]
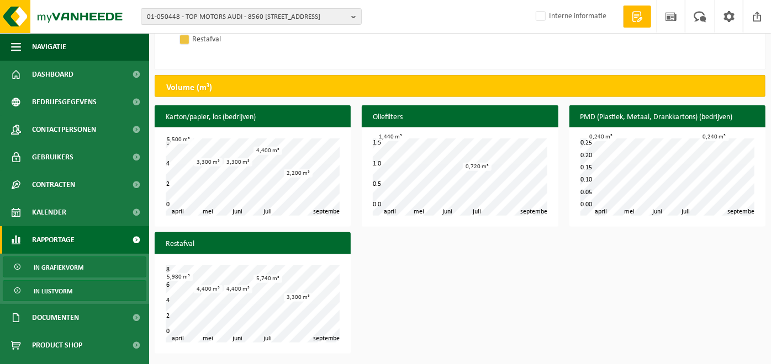
click at [50, 288] on span "In lijstvorm" at bounding box center [53, 291] width 39 height 21
click at [9, 299] on link "In lijstvorm" at bounding box center [75, 290] width 144 height 21
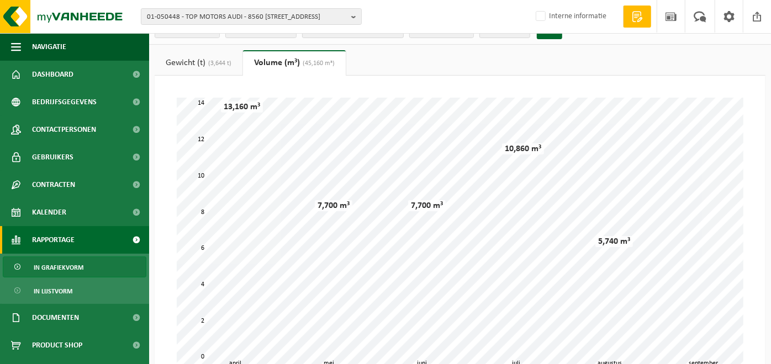
scroll to position [0, 0]
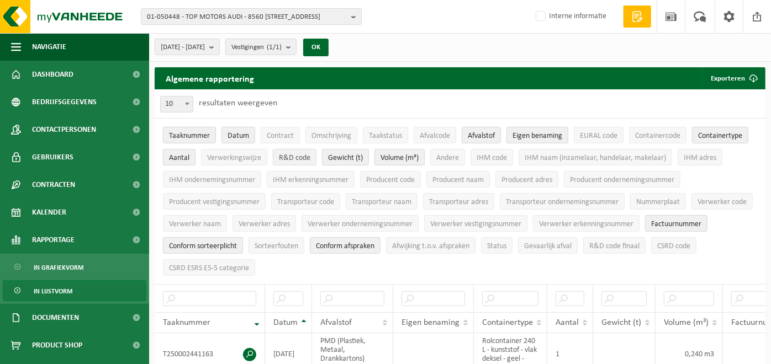
click at [299, 156] on span "R&D code" at bounding box center [294, 158] width 31 height 8
click at [294, 152] on button "R&D code" at bounding box center [295, 157] width 44 height 17
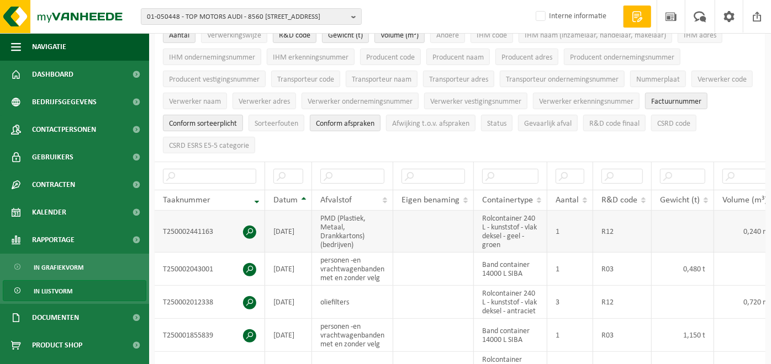
scroll to position [122, 0]
click at [605, 120] on span "R&D code finaal" at bounding box center [614, 124] width 50 height 8
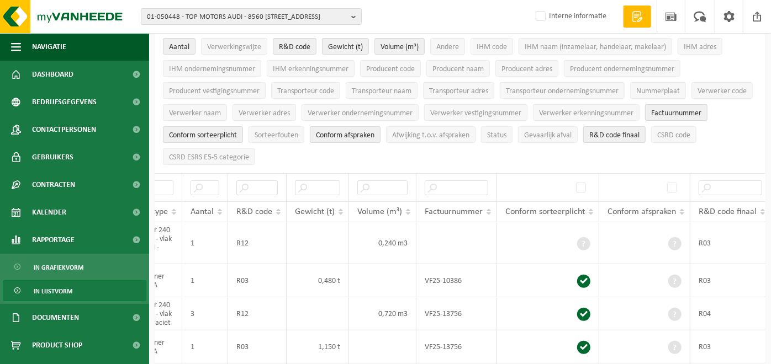
scroll to position [104, 0]
